Goal: Task Accomplishment & Management: Manage account settings

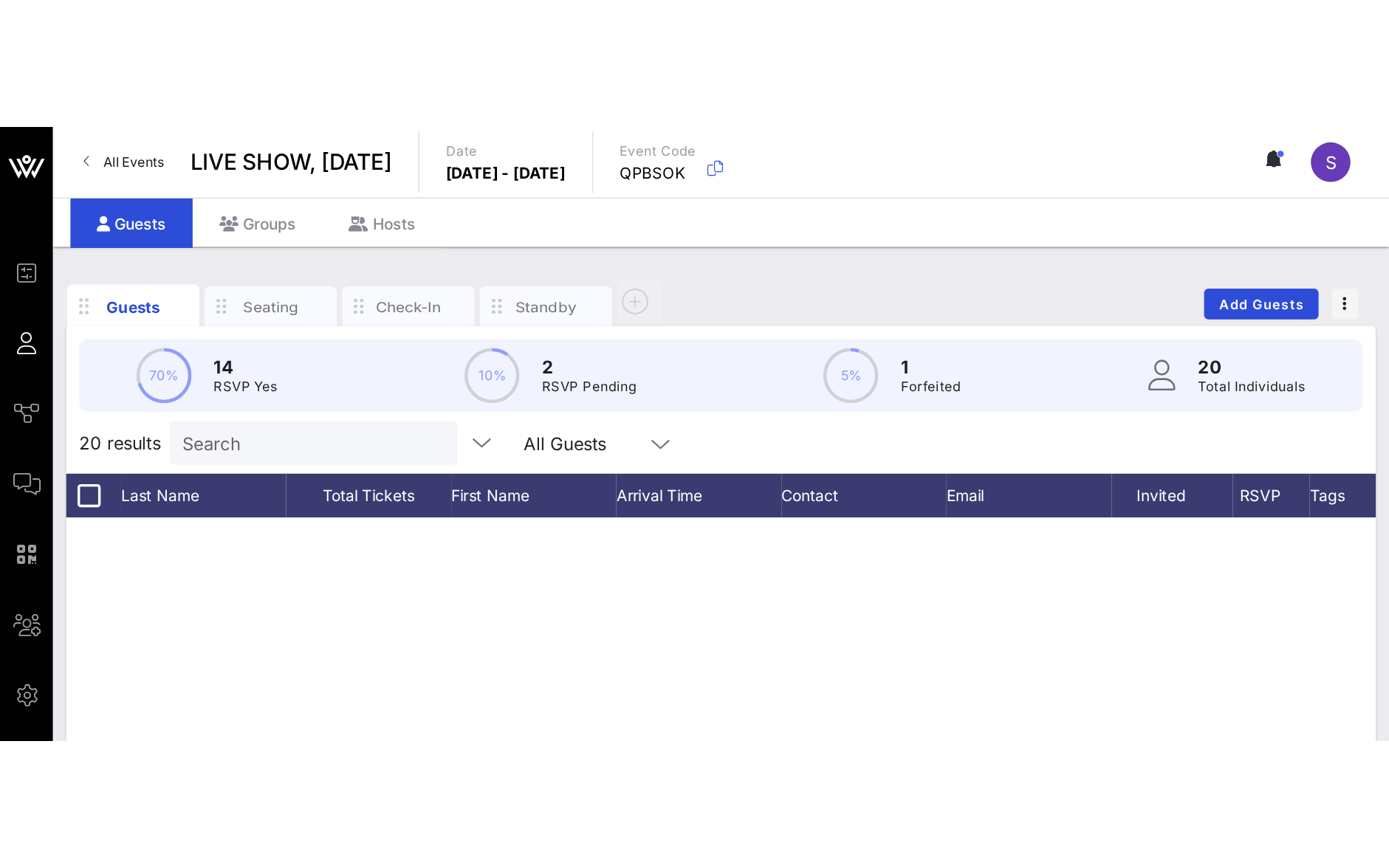
scroll to position [384, 0]
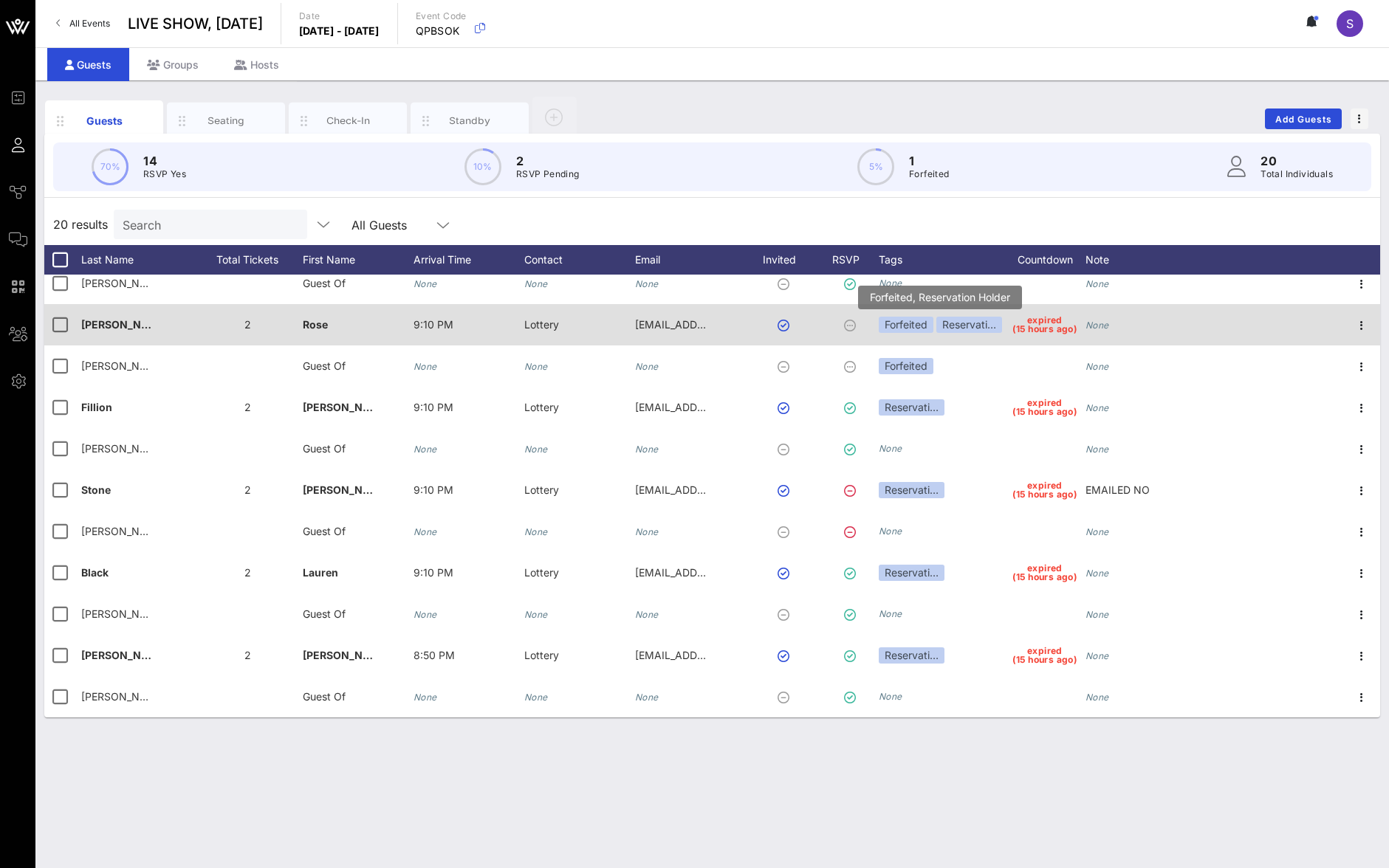
click at [931, 326] on div "Reservati…" at bounding box center [969, 325] width 66 height 17
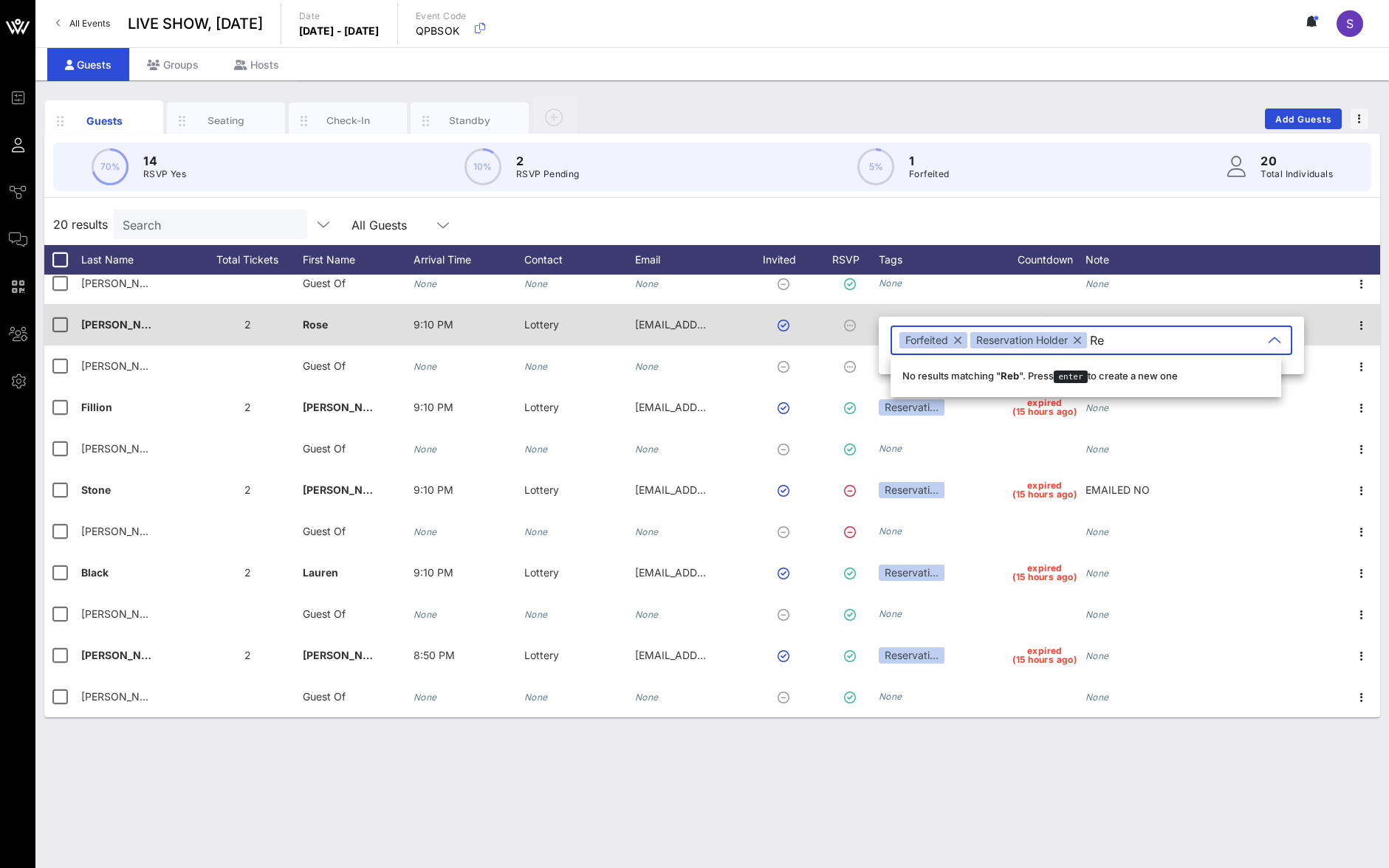
type input "R"
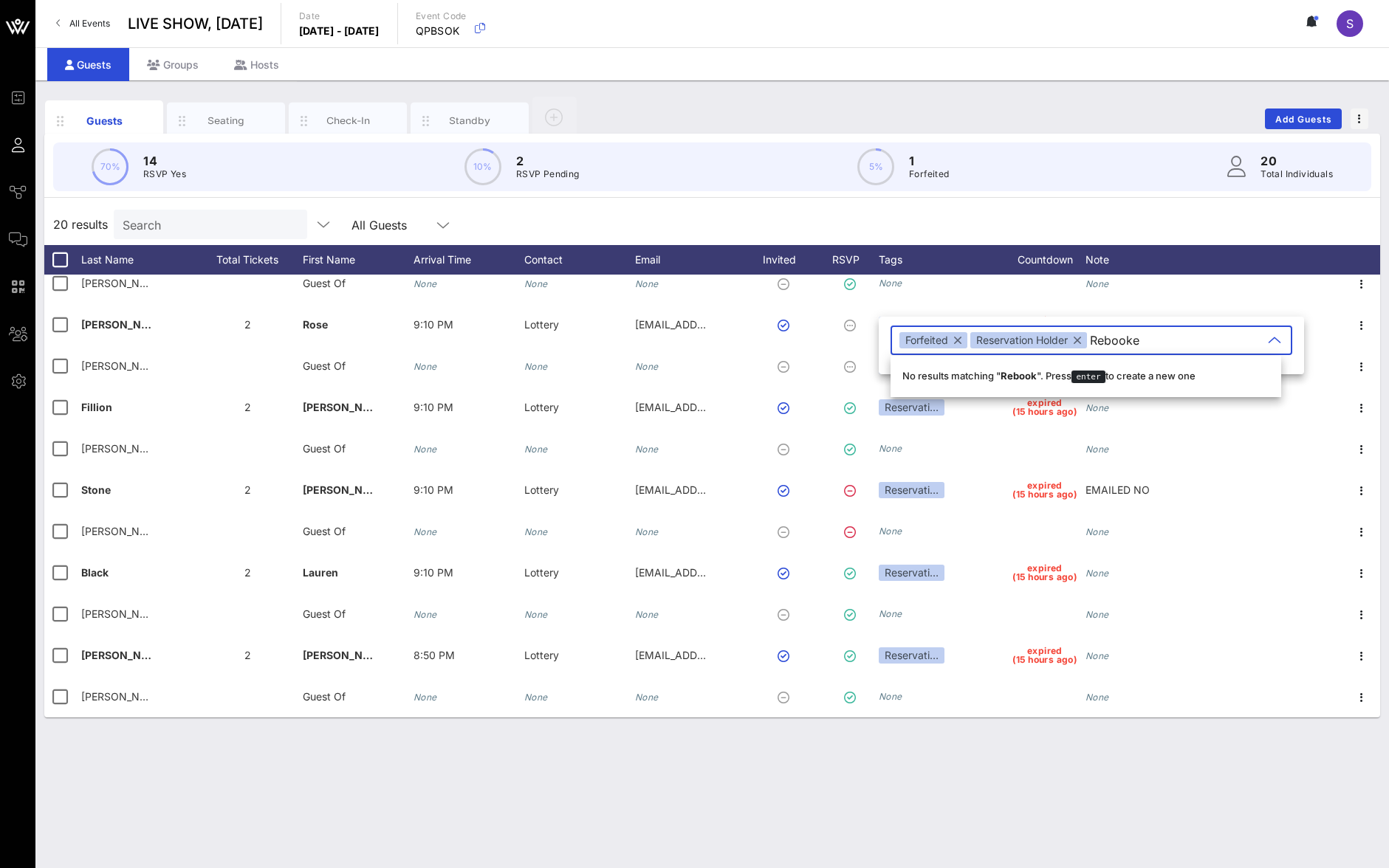
type input "Rebooked"
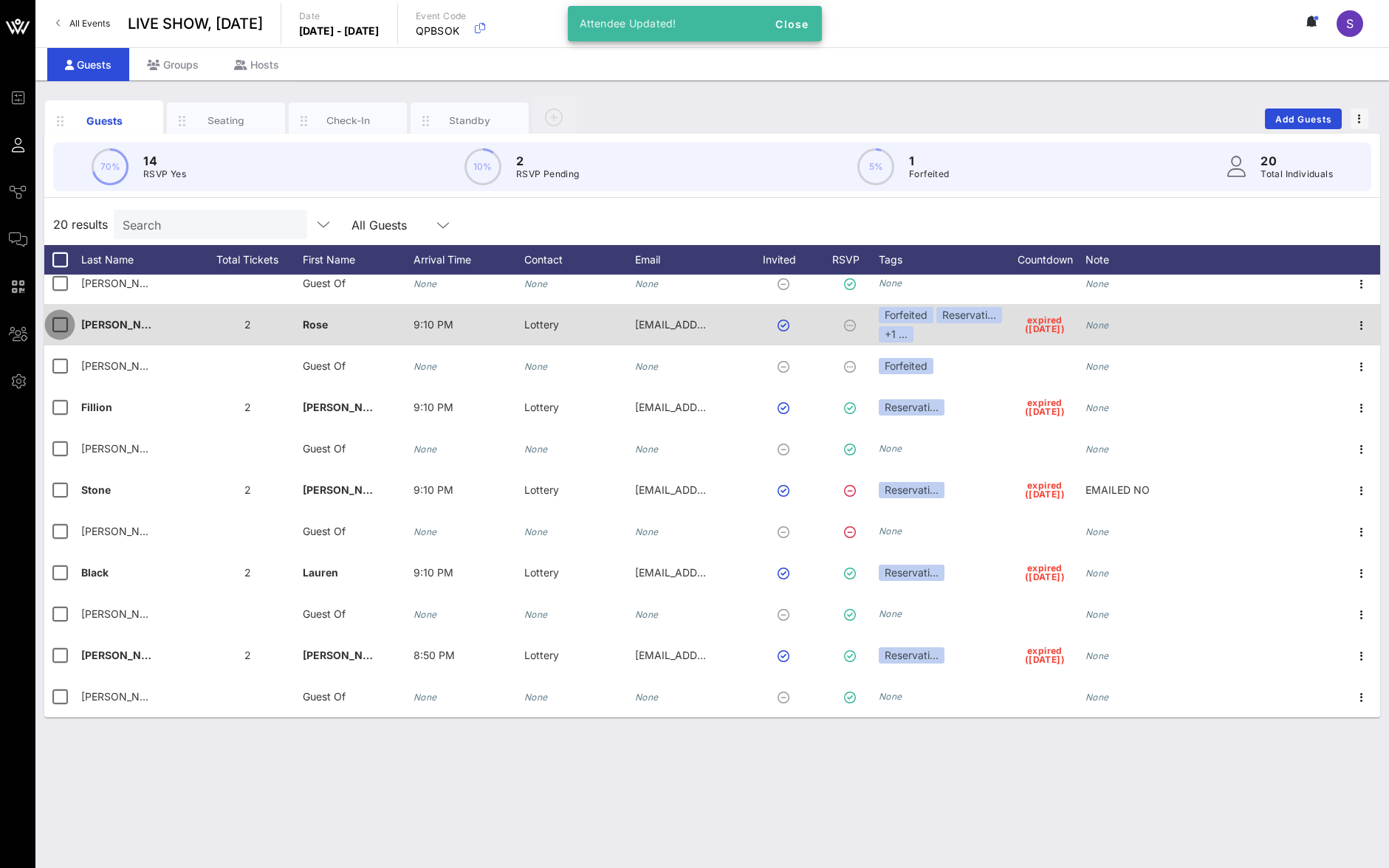
click at [52, 332] on div at bounding box center [59, 324] width 25 height 25
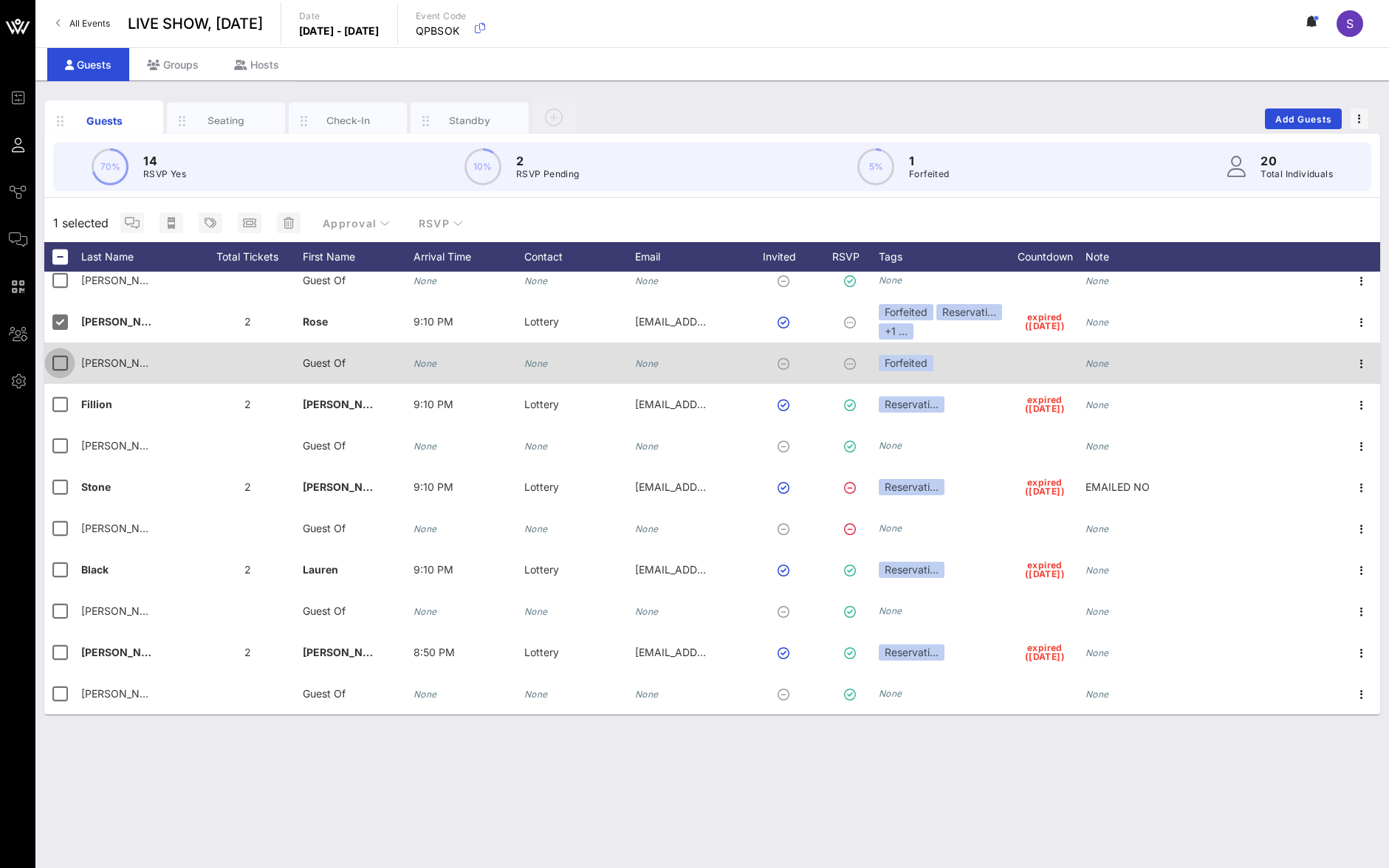
click at [54, 356] on div at bounding box center [59, 362] width 25 height 25
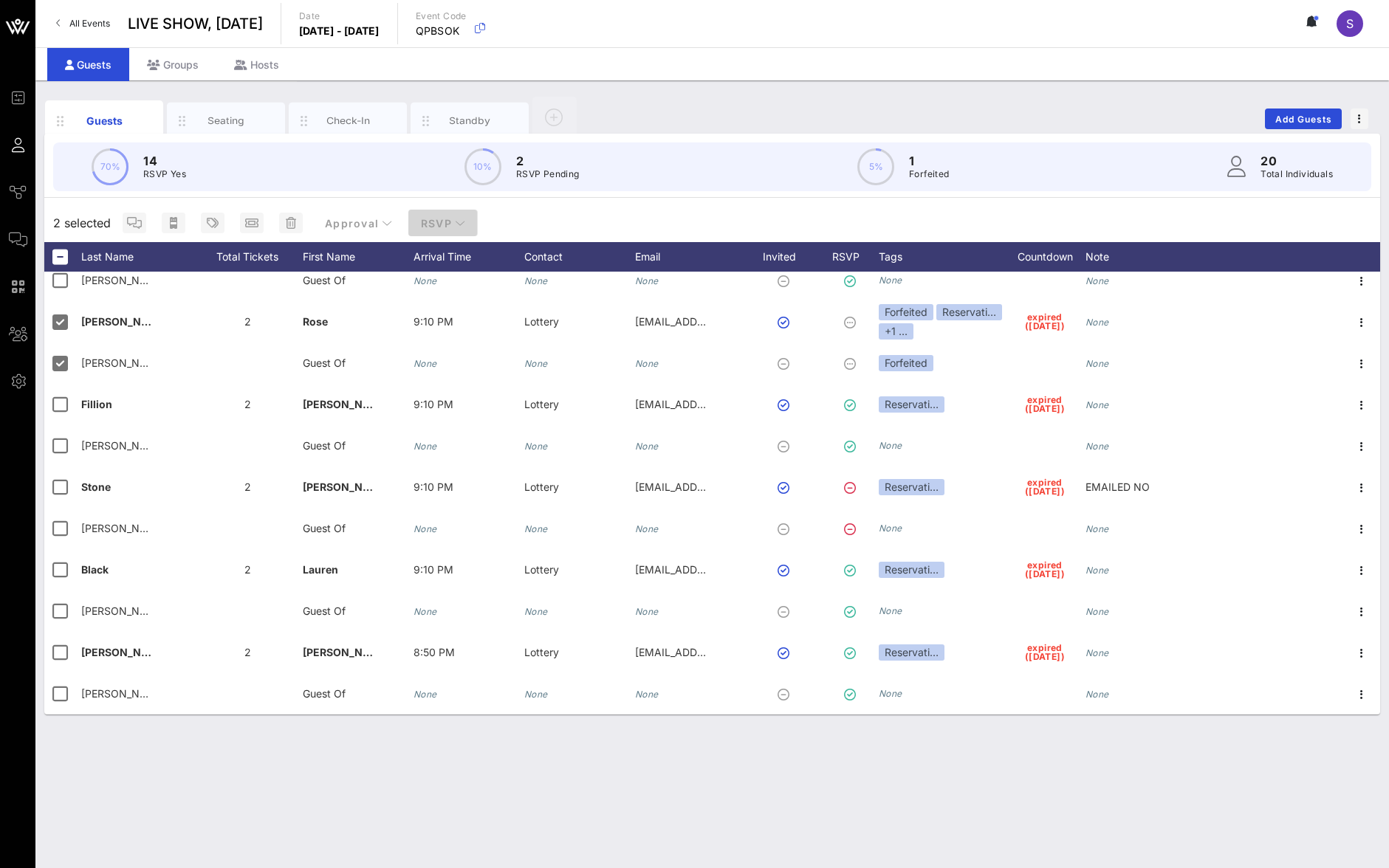
click at [460, 229] on button "RSVP" at bounding box center [443, 222] width 70 height 27
click at [449, 266] on div "Yes" at bounding box center [439, 259] width 45 height 14
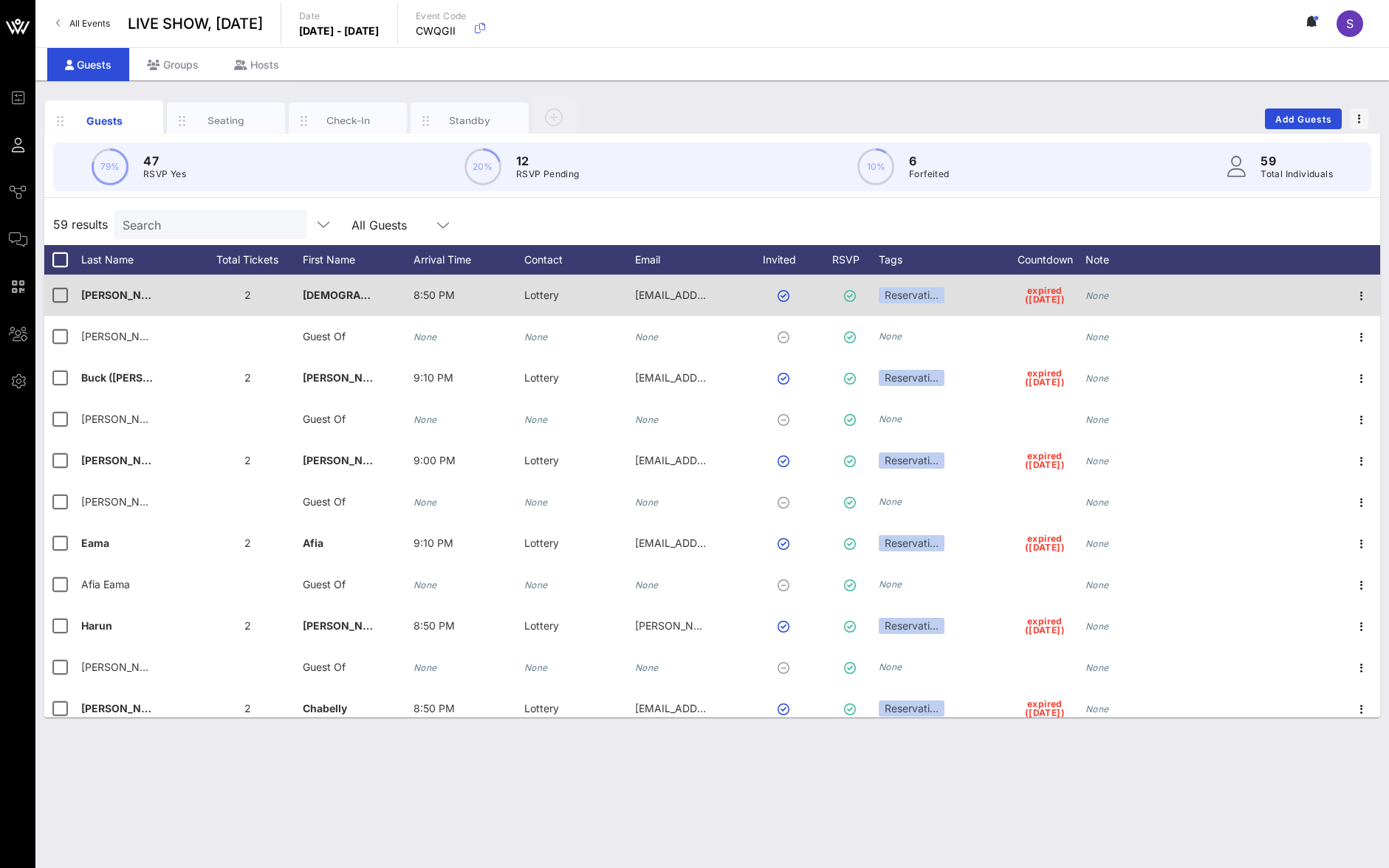
click at [970, 300] on div "Reservati…" at bounding box center [941, 295] width 126 height 41
click at [959, 297] on div "Reservati…" at bounding box center [941, 295] width 126 height 41
click at [945, 293] on div "Reservati…" at bounding box center [912, 295] width 66 height 17
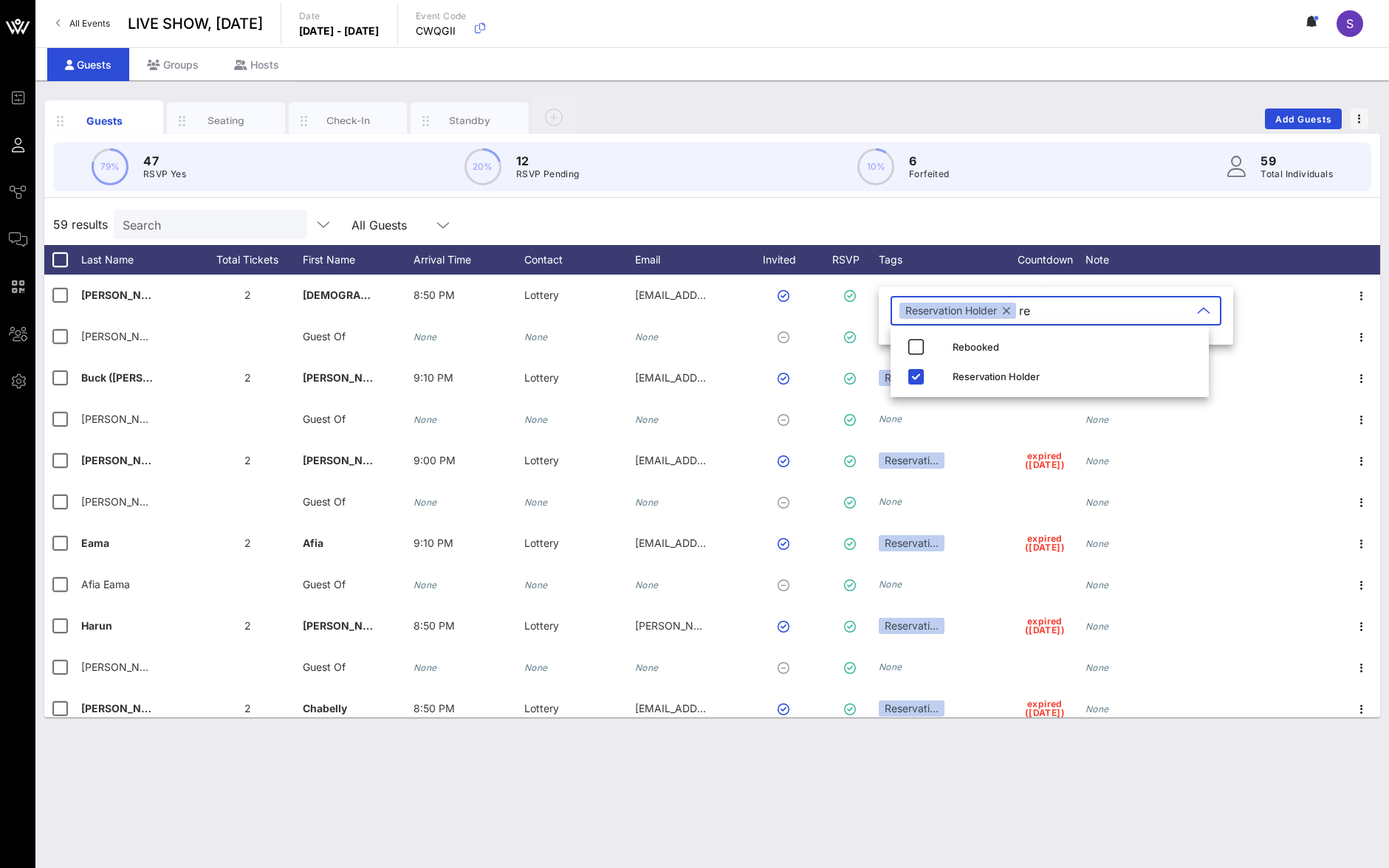
type input "r"
click at [950, 214] on div "59 results Search All Guests" at bounding box center [711, 224] width 1336 height 41
